Goal: Browse casually: Explore the website without a specific task or goal

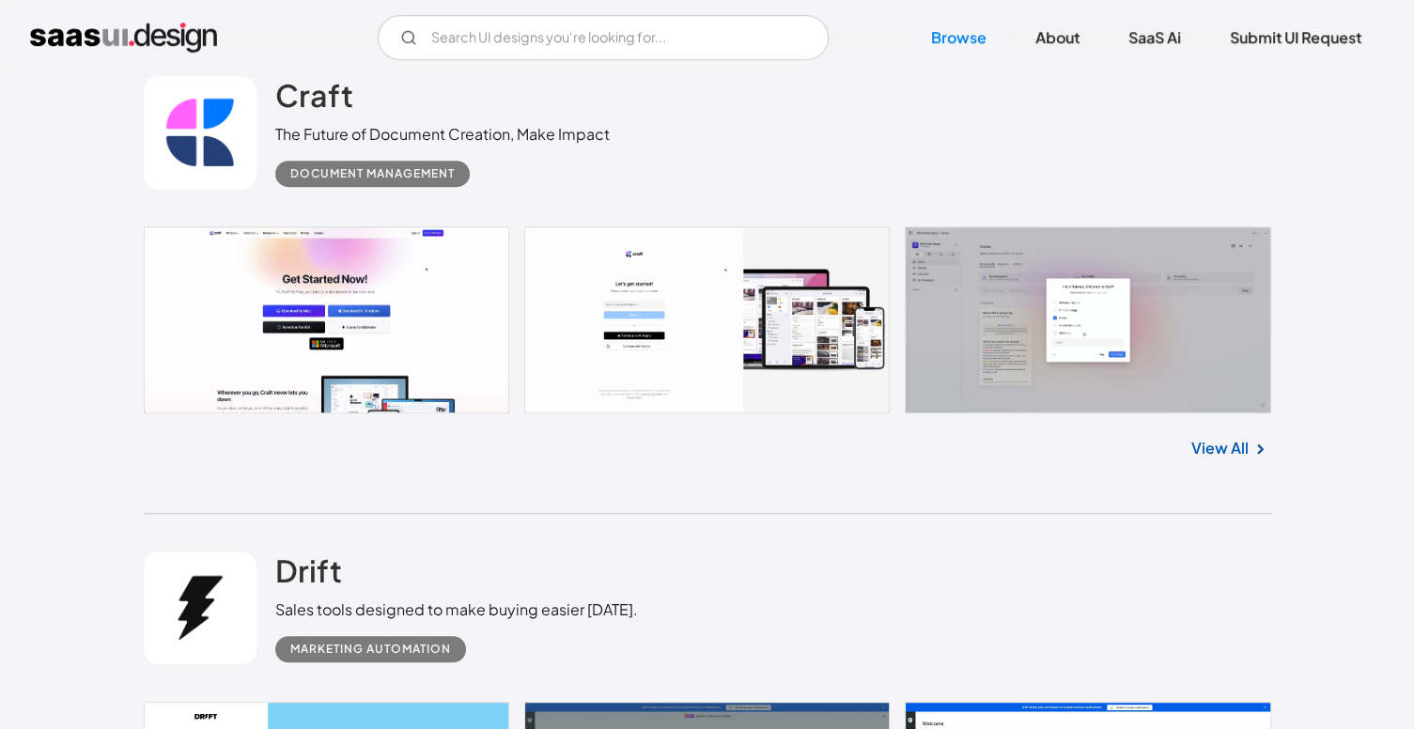
scroll to position [783, 0]
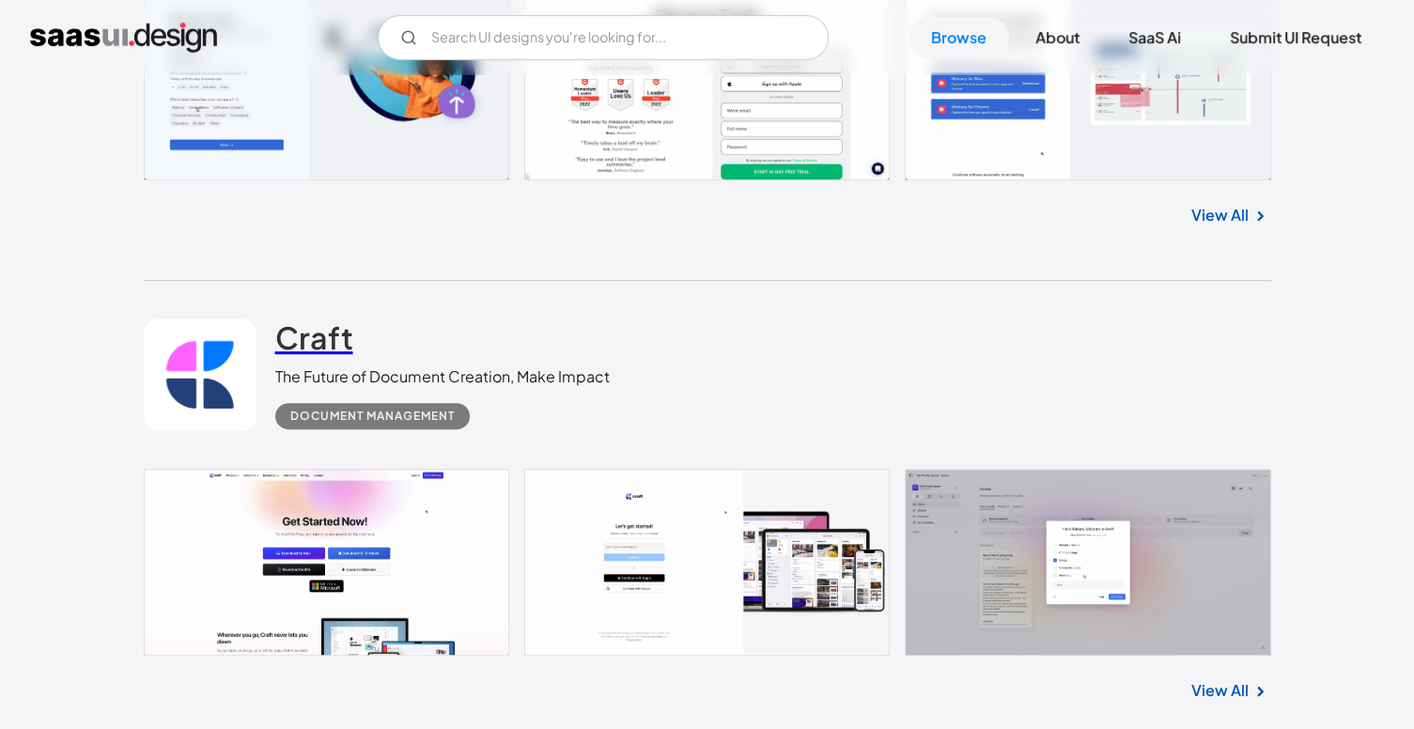
click at [325, 348] on h2 "Craft" at bounding box center [314, 338] width 78 height 38
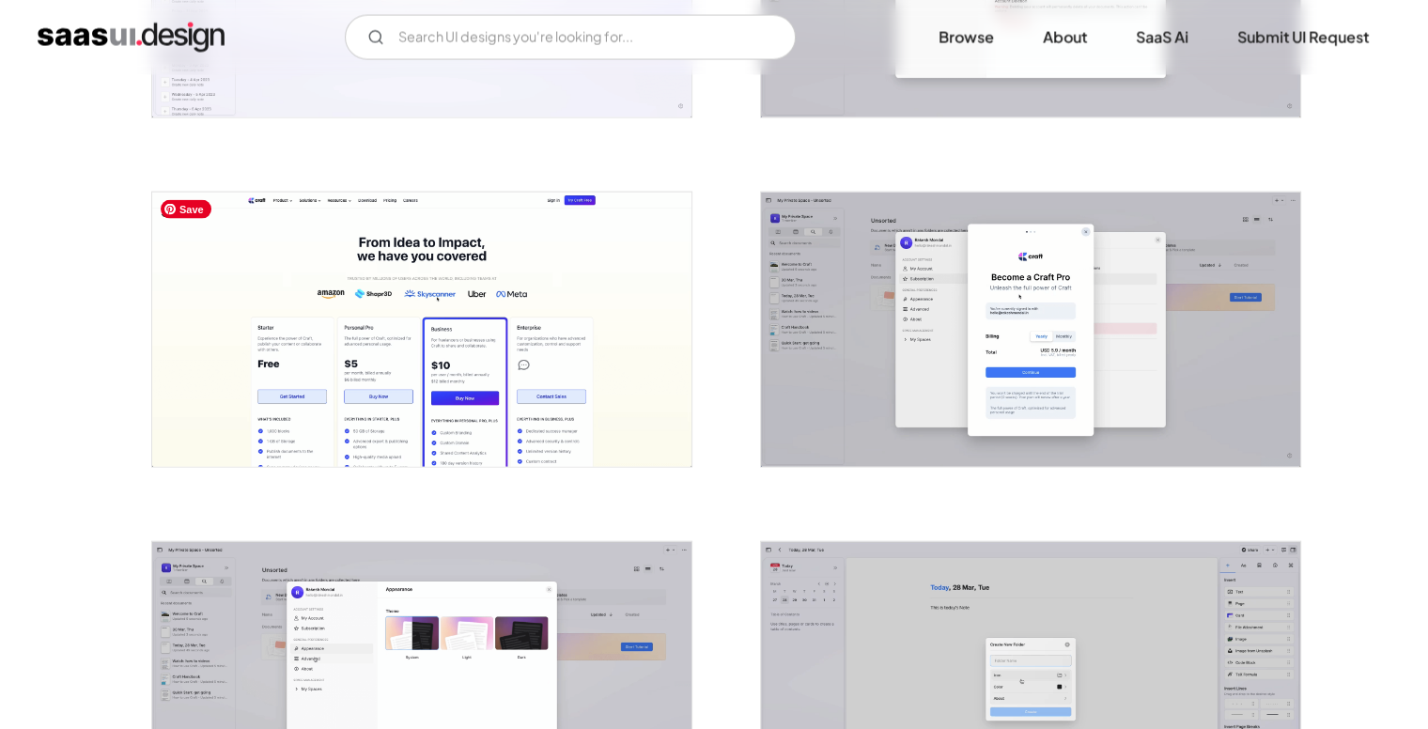
scroll to position [3449, 0]
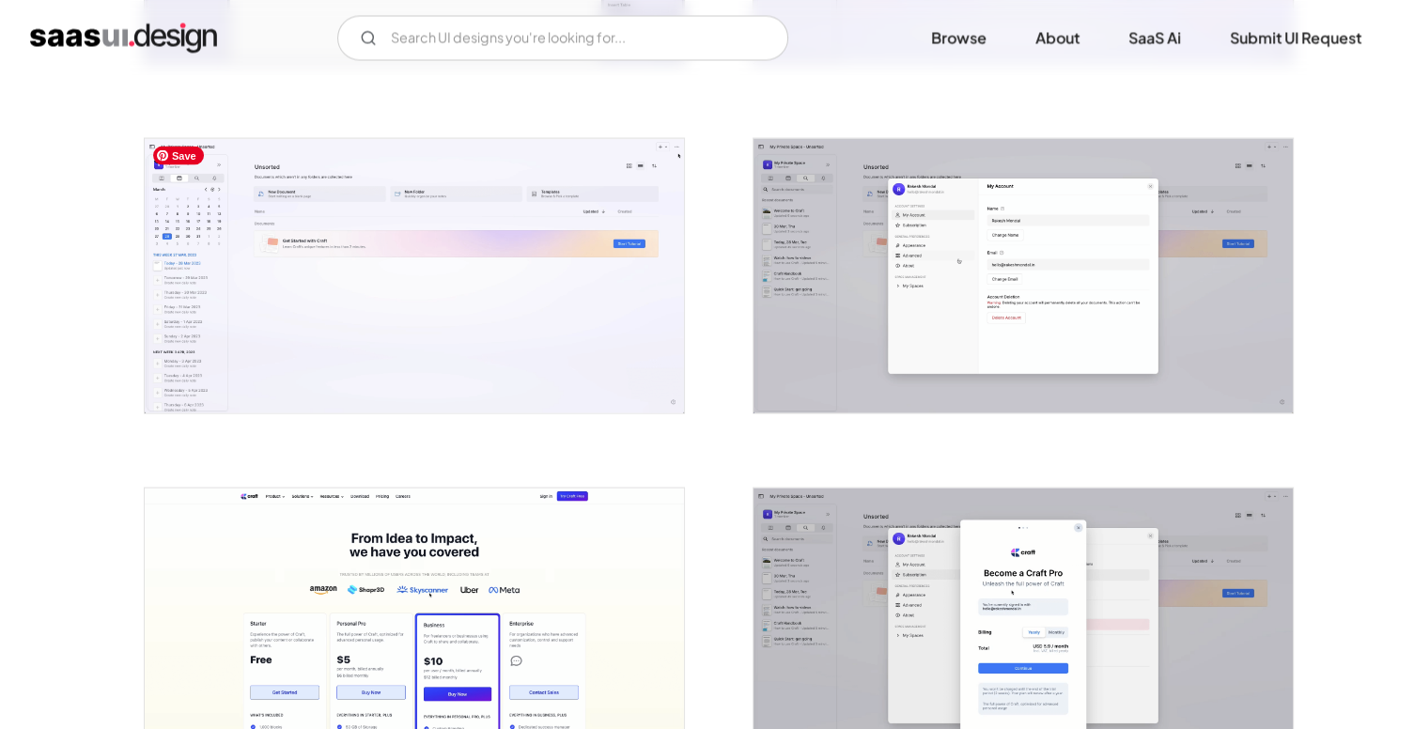
click at [286, 241] on img "open lightbox" at bounding box center [414, 275] width 539 height 274
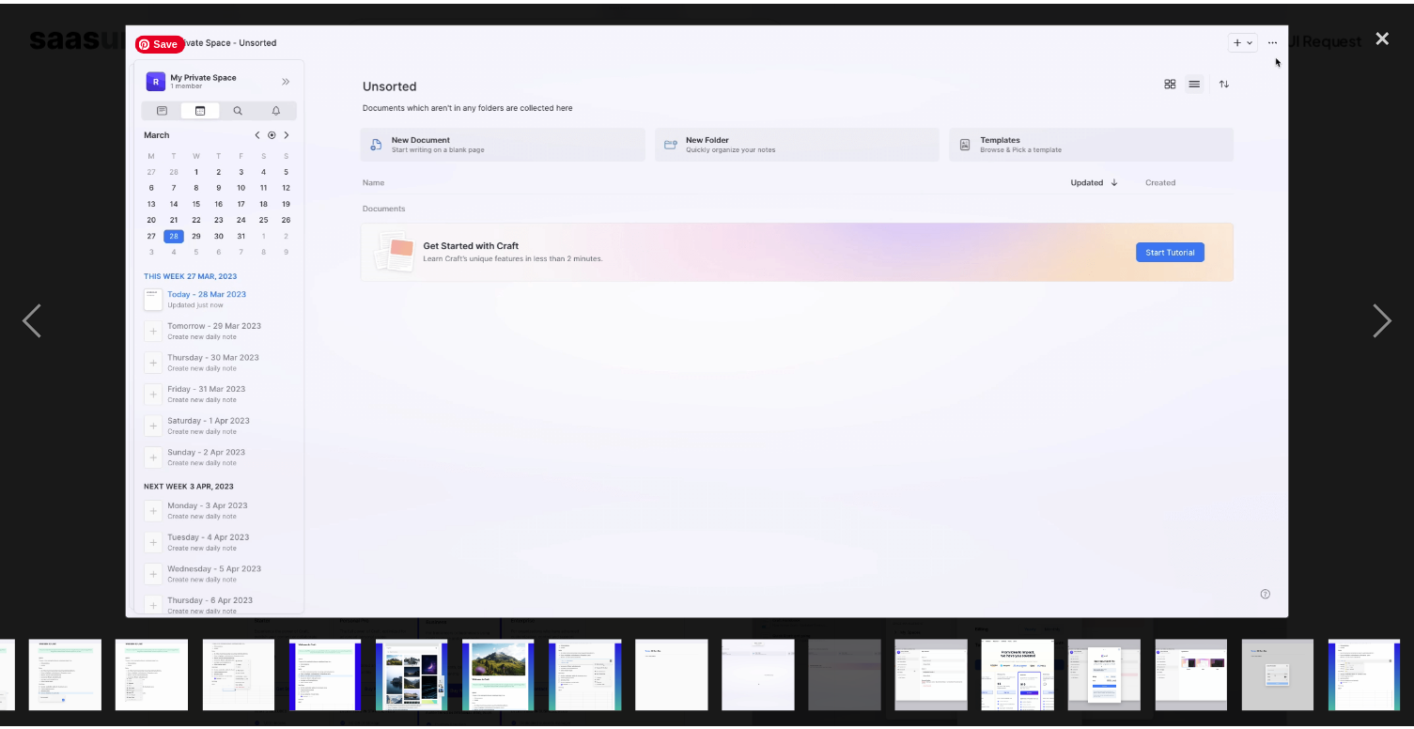
scroll to position [0, 773]
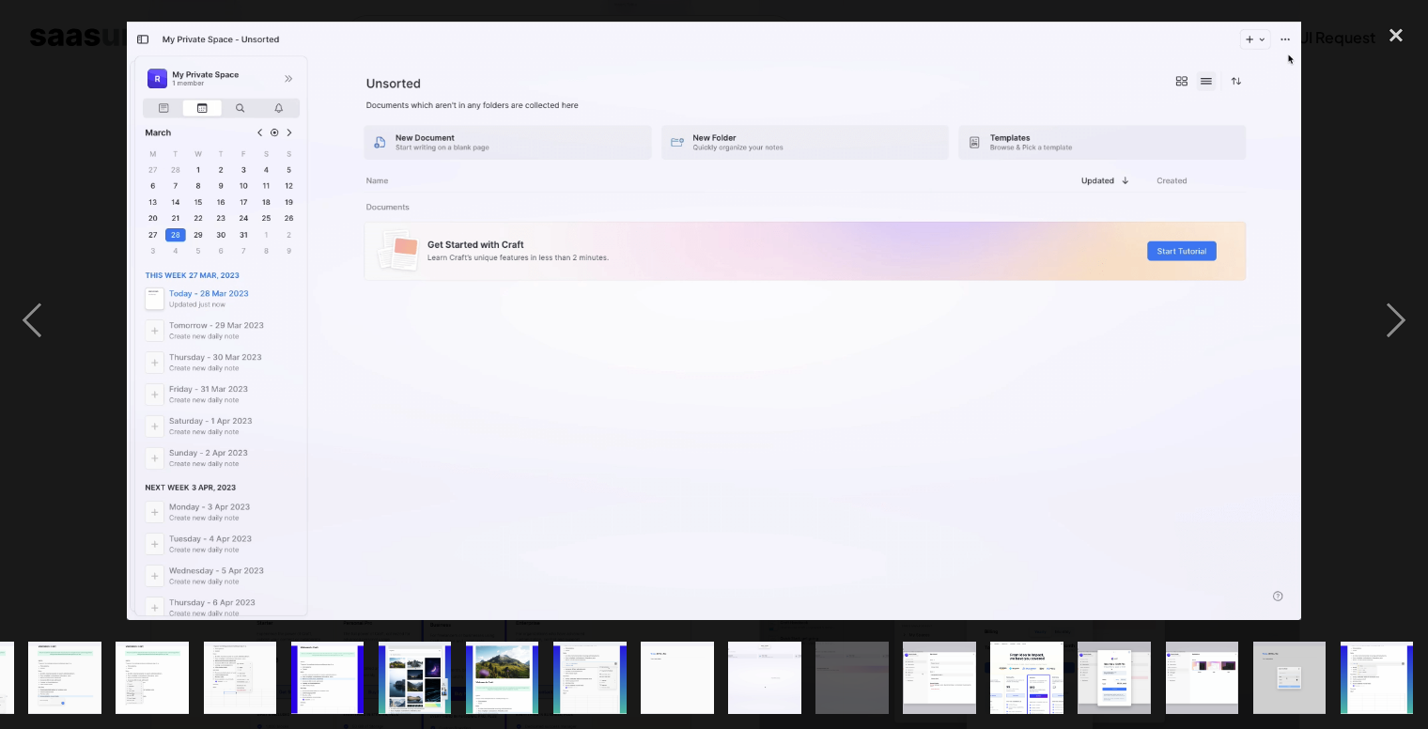
click at [98, 175] on div at bounding box center [714, 321] width 1428 height 613
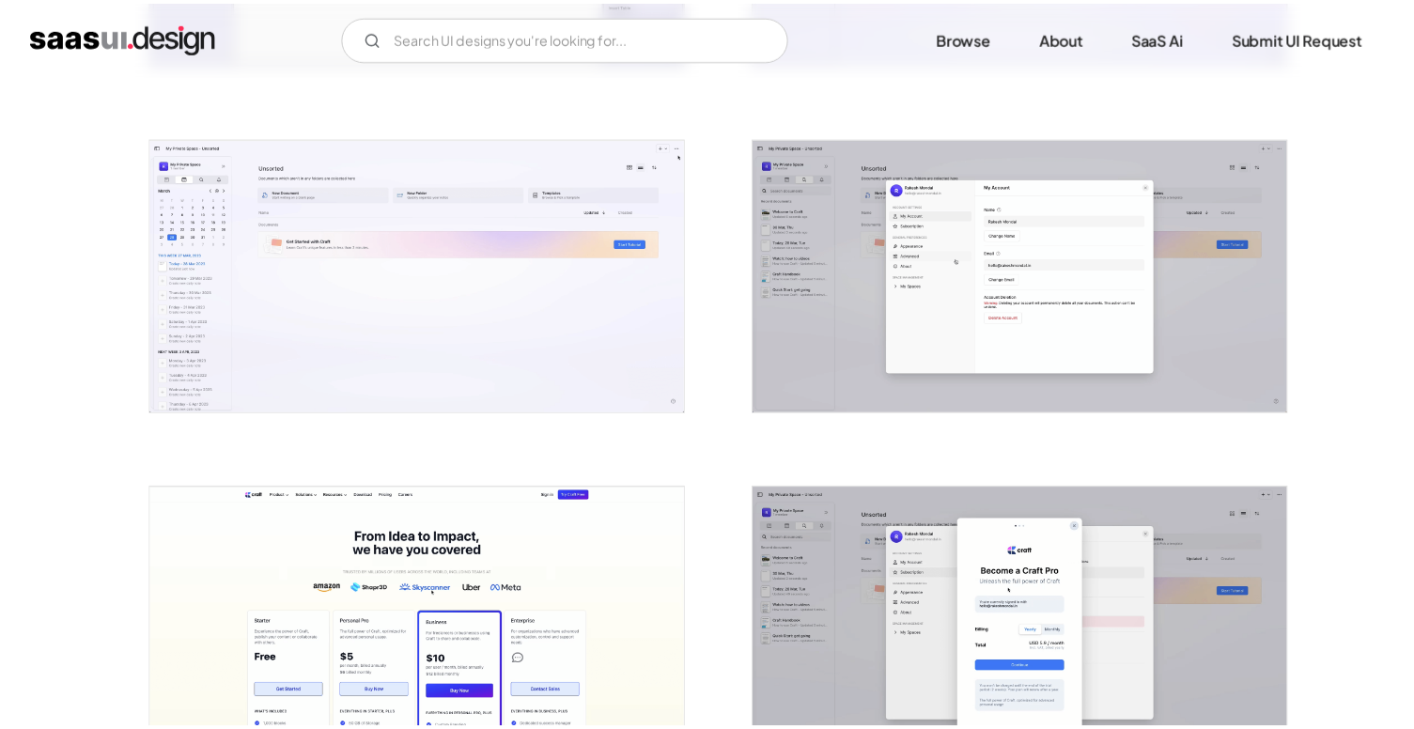
scroll to position [0, 0]
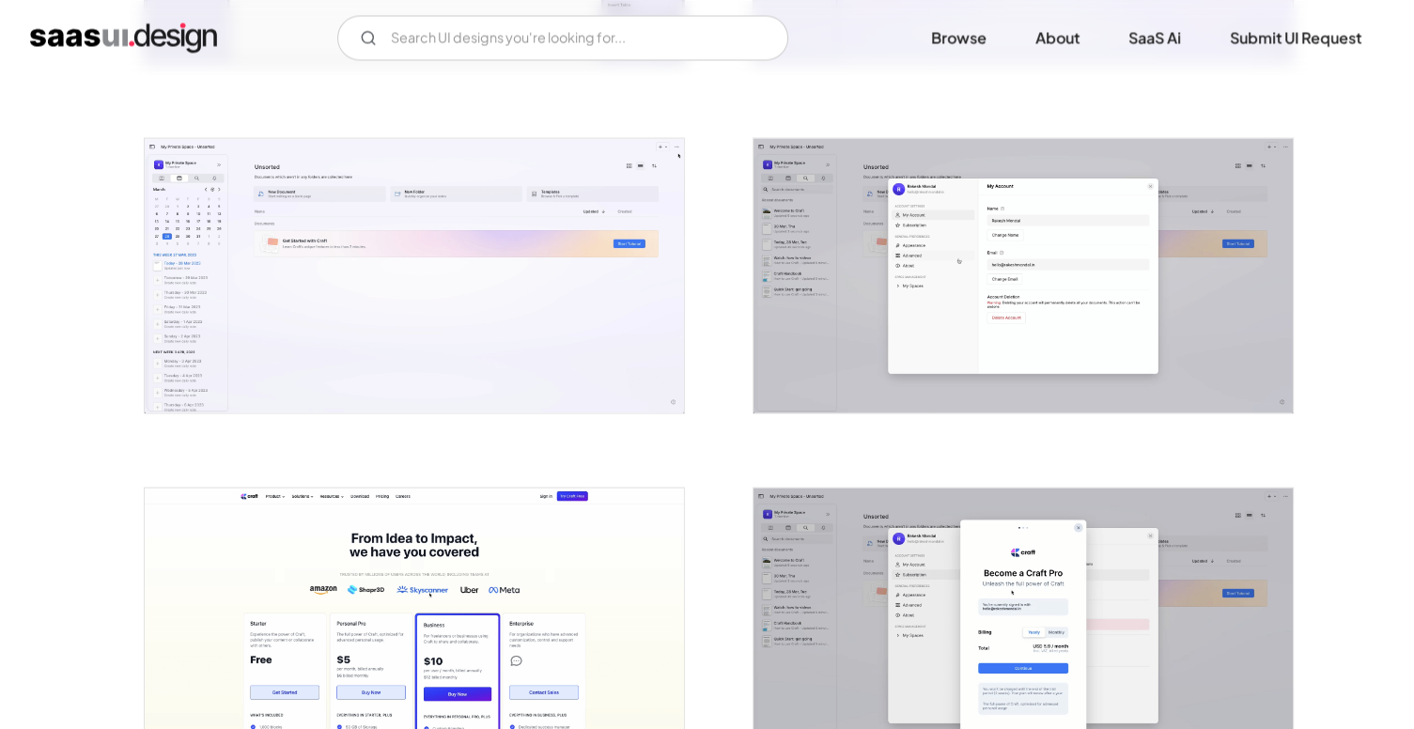
drag, startPoint x: 85, startPoint y: 54, endPoint x: 93, endPoint y: 49, distance: 9.7
click at [85, 54] on div "V7 Labs Gen AI Application Design Best-in-class data labeling tool. GenAI Close…" at bounding box center [707, 37] width 1354 height 45
click at [102, 41] on img "home" at bounding box center [123, 38] width 187 height 30
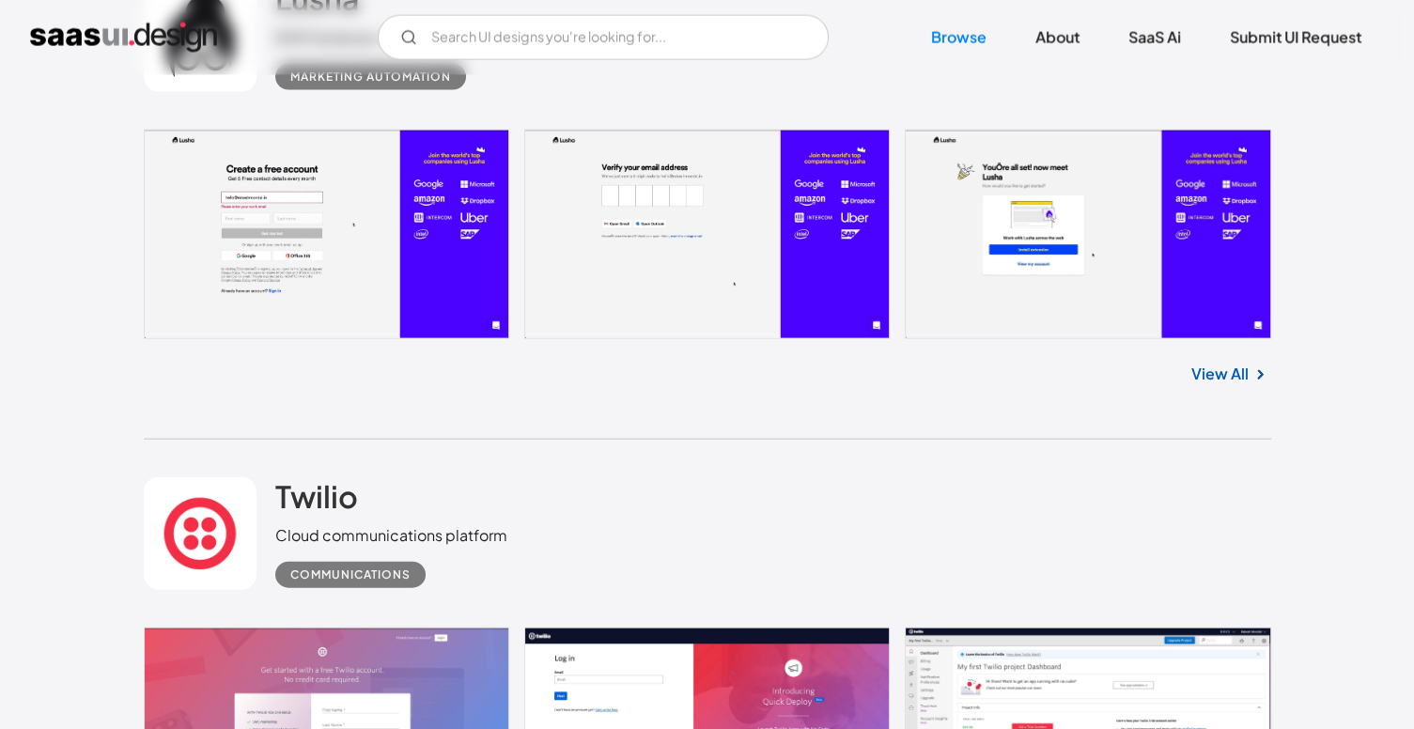
scroll to position [4009, 0]
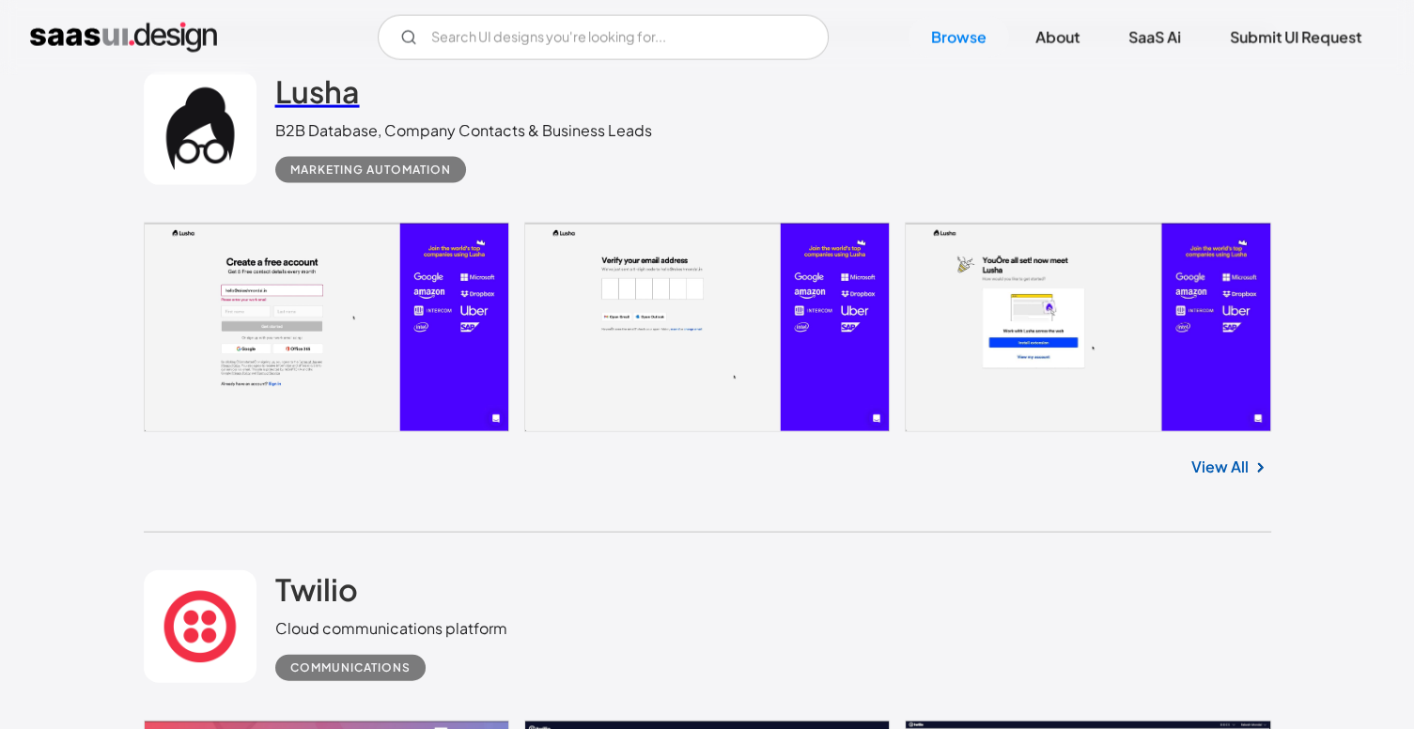
click at [353, 93] on h2 "Lusha" at bounding box center [317, 91] width 85 height 38
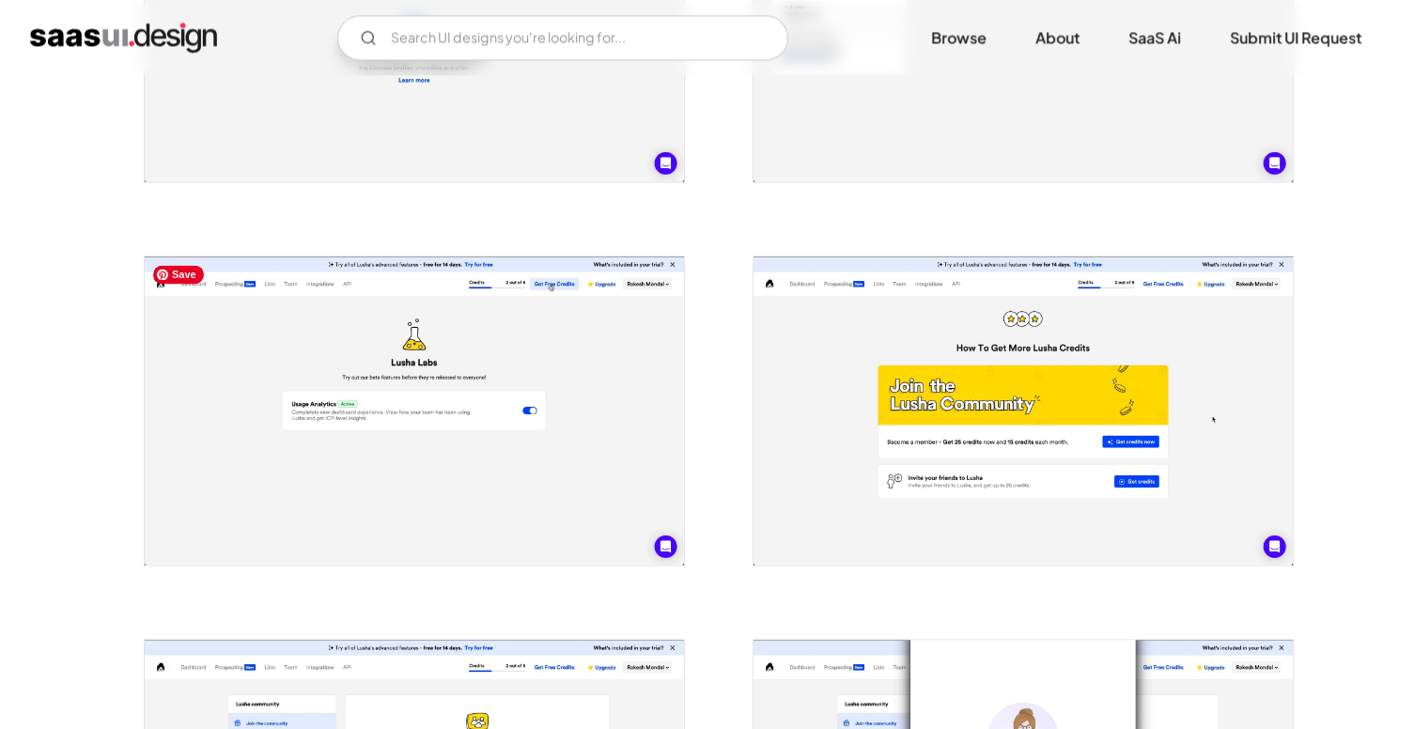
scroll to position [3132, 0]
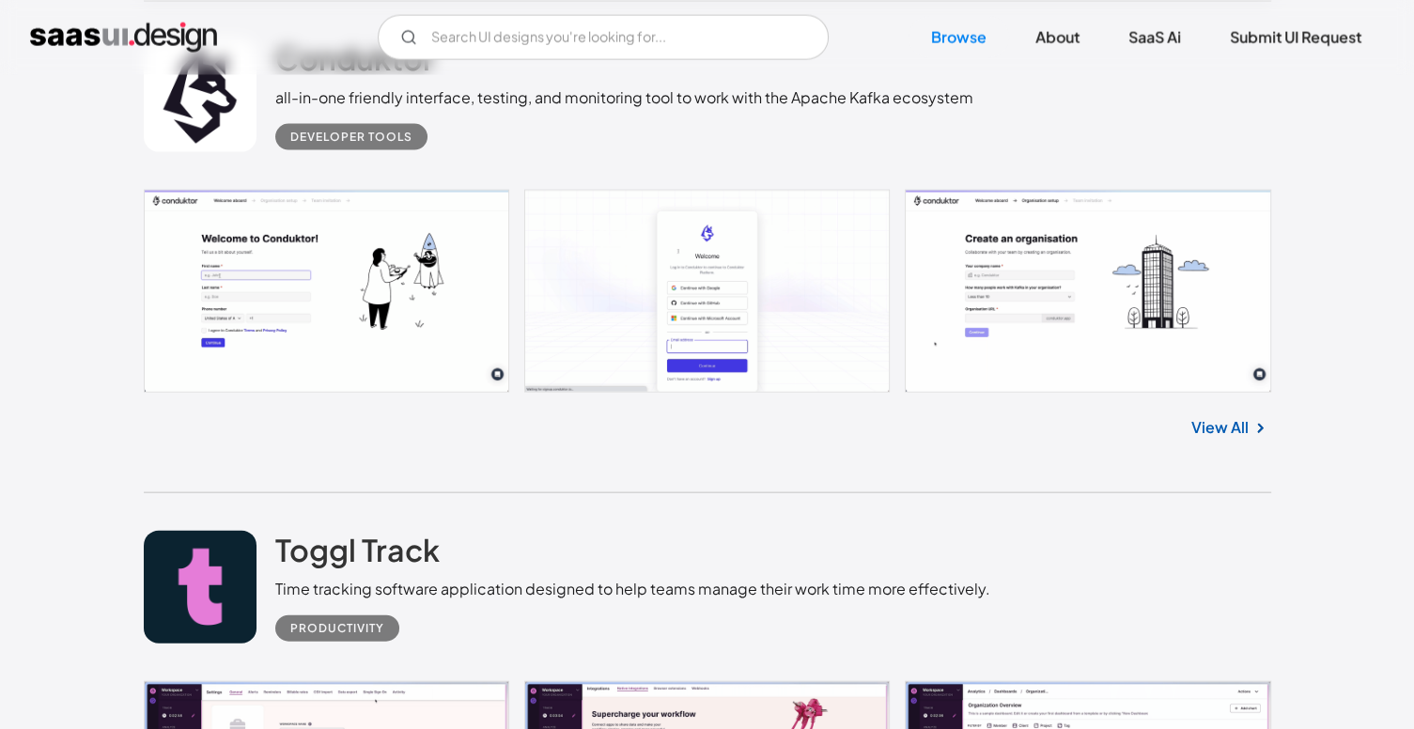
scroll to position [11080, 0]
